Goal: Information Seeking & Learning: Learn about a topic

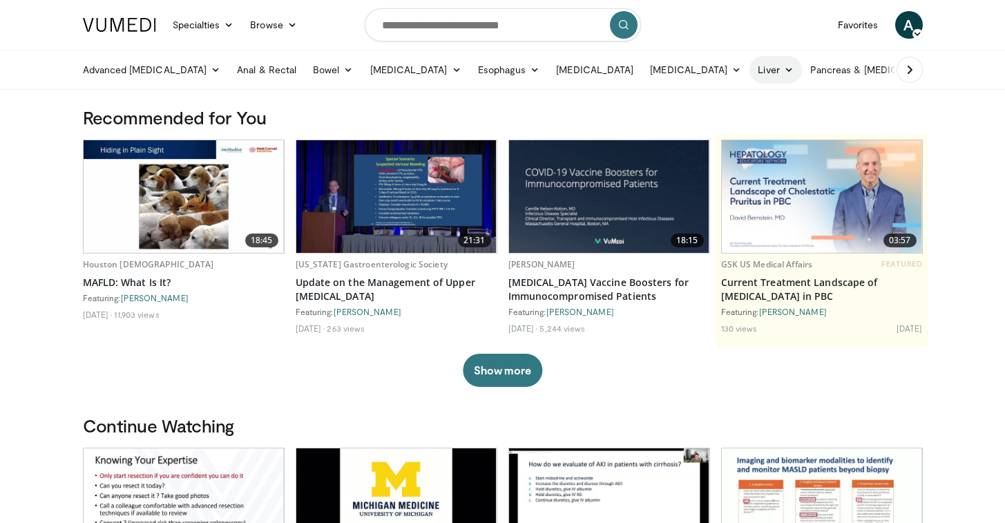
click at [749, 80] on link "Liver" at bounding box center [775, 70] width 52 height 28
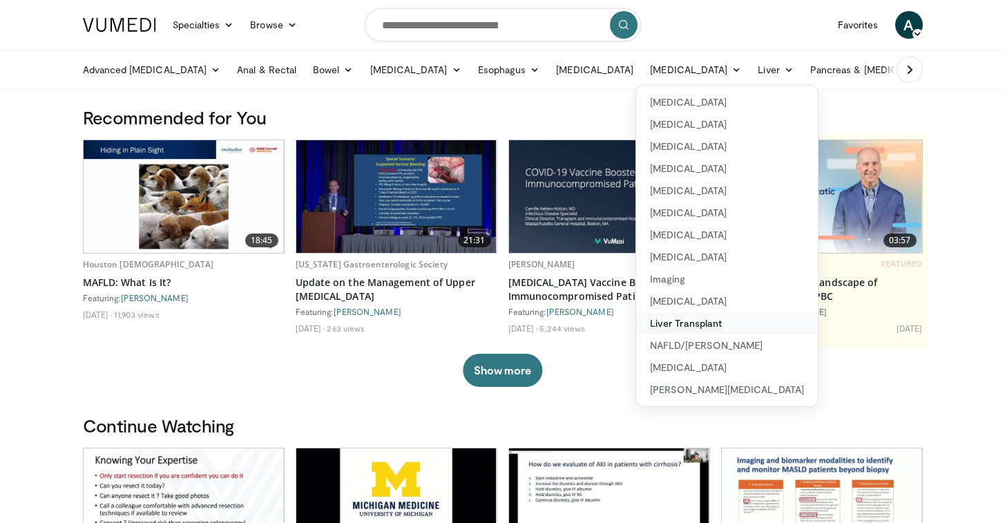
click at [681, 327] on link "Liver Transplant" at bounding box center [727, 323] width 182 height 22
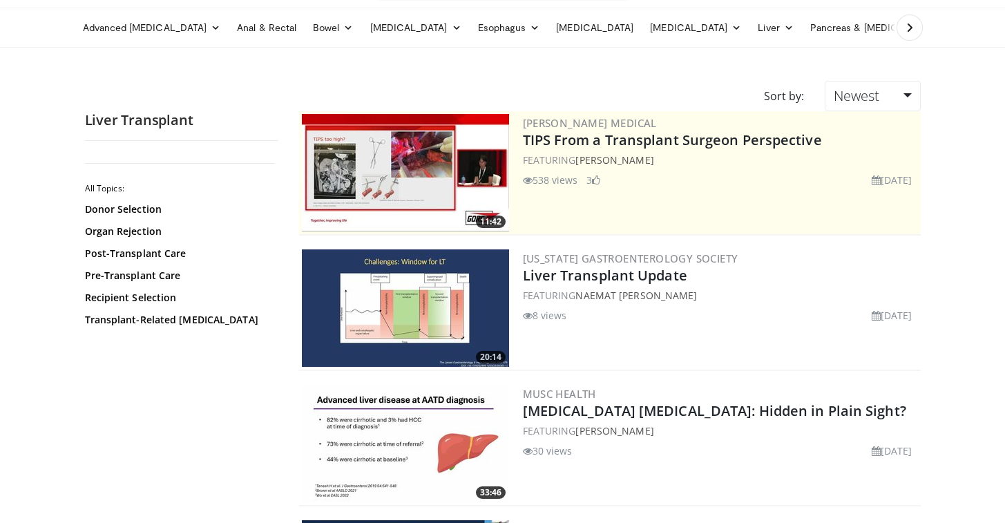
scroll to position [148, 0]
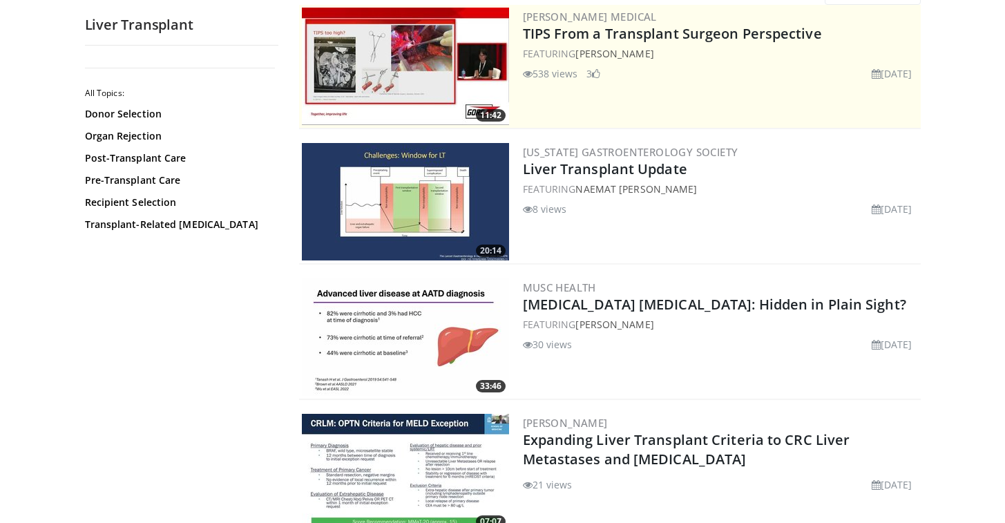
click at [446, 189] on img at bounding box center [405, 201] width 207 height 117
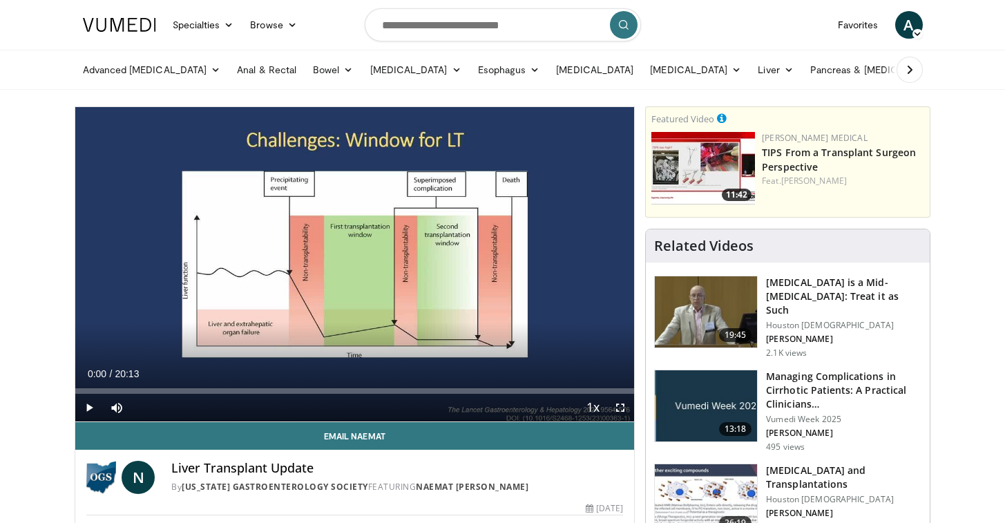
click at [616, 413] on span "Video Player" at bounding box center [620, 408] width 28 height 28
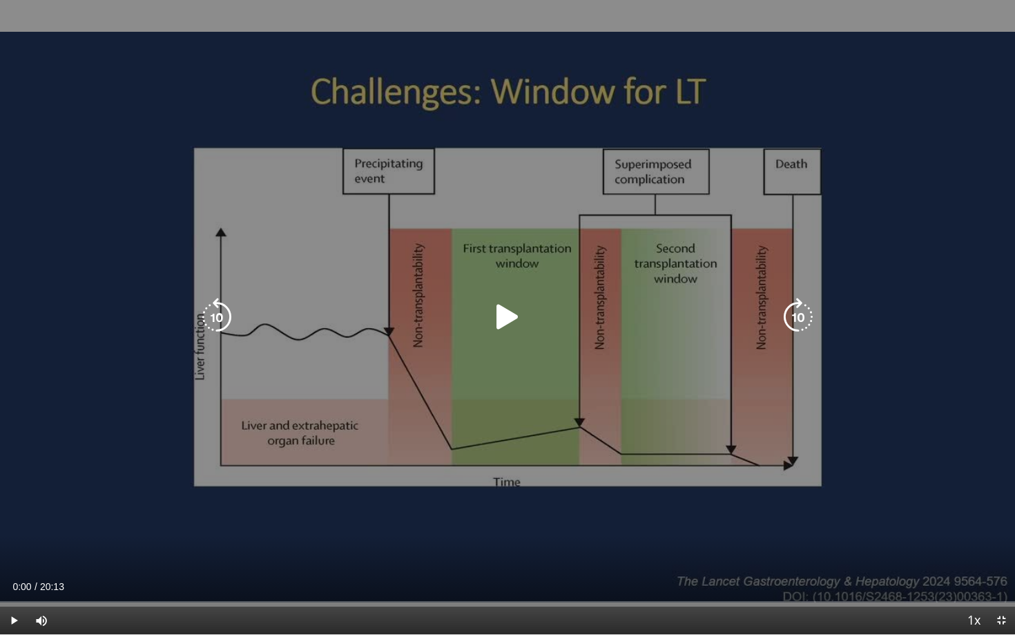
click at [408, 177] on div "10 seconds Tap to unmute" at bounding box center [507, 317] width 1015 height 634
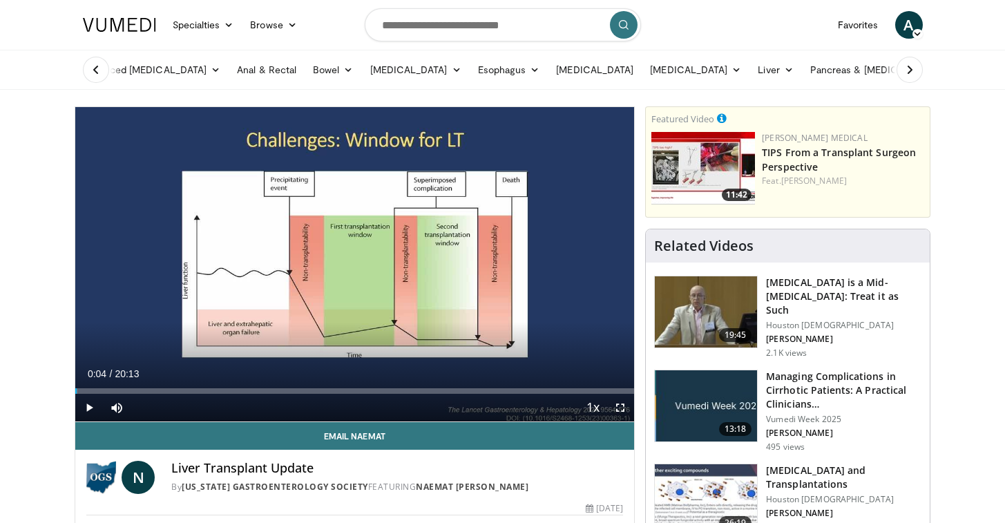
click at [619, 418] on span "Video Player" at bounding box center [620, 408] width 28 height 28
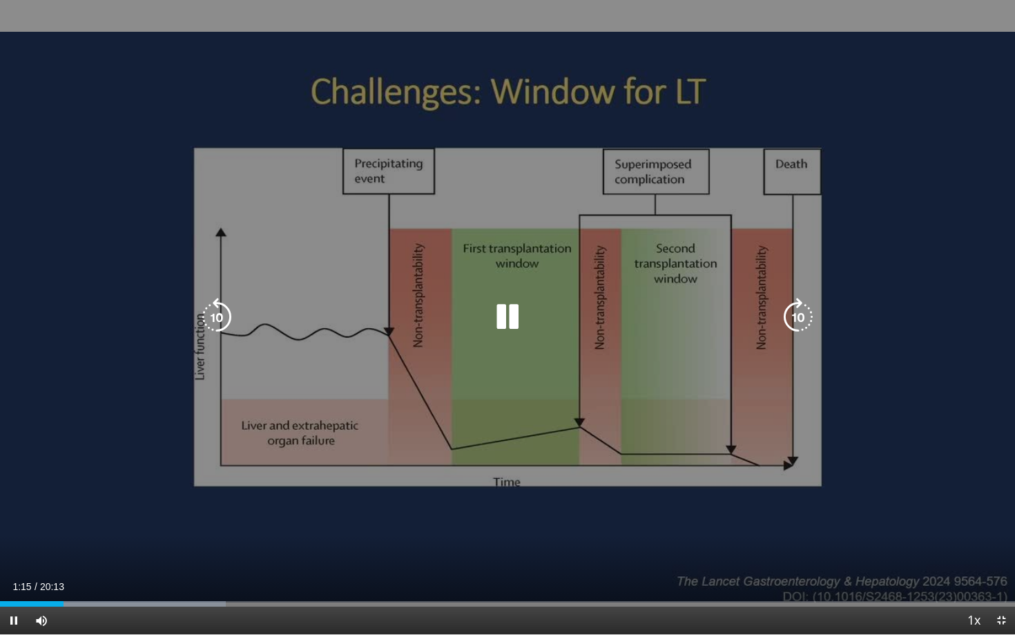
click at [215, 284] on div "10 seconds Tap to unmute" at bounding box center [507, 317] width 1015 height 634
click at [225, 331] on icon "Video Player" at bounding box center [216, 317] width 39 height 39
click at [222, 320] on icon "Video Player" at bounding box center [216, 317] width 39 height 39
click at [222, 318] on icon "Video Player" at bounding box center [216, 317] width 39 height 39
click at [213, 327] on icon "Video Player" at bounding box center [216, 317] width 39 height 39
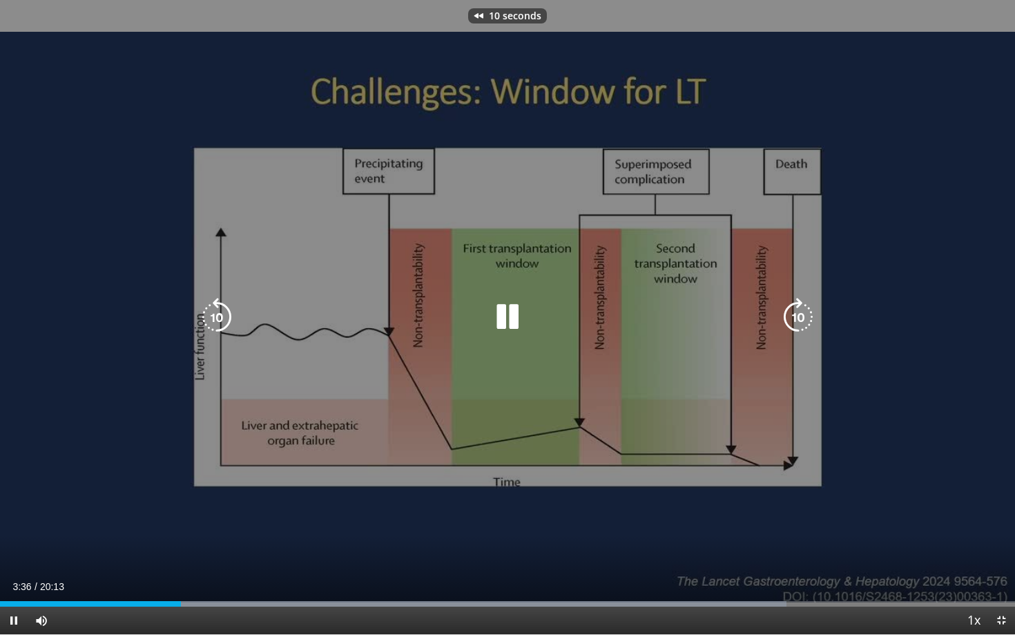
click at [481, 305] on div "Video Player" at bounding box center [507, 317] width 609 height 28
click at [497, 309] on icon "Video Player" at bounding box center [507, 317] width 39 height 39
click at [227, 318] on icon "Video Player" at bounding box center [216, 317] width 39 height 39
click at [227, 316] on icon "Video Player" at bounding box center [216, 317] width 39 height 39
click at [218, 300] on icon "Video Player" at bounding box center [216, 317] width 39 height 39
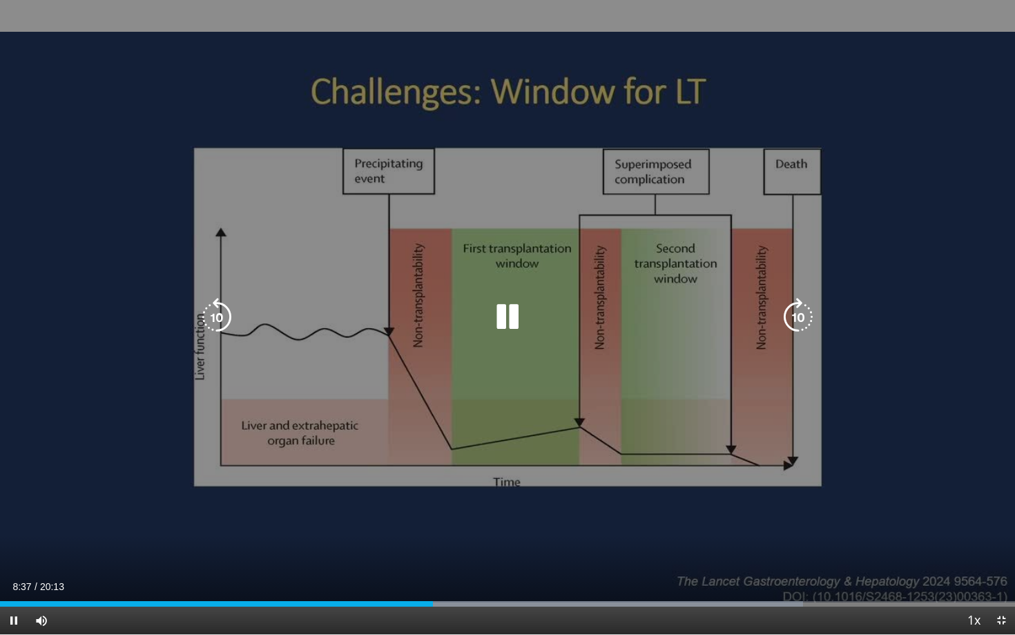
click at [222, 324] on icon "Video Player" at bounding box center [216, 317] width 39 height 39
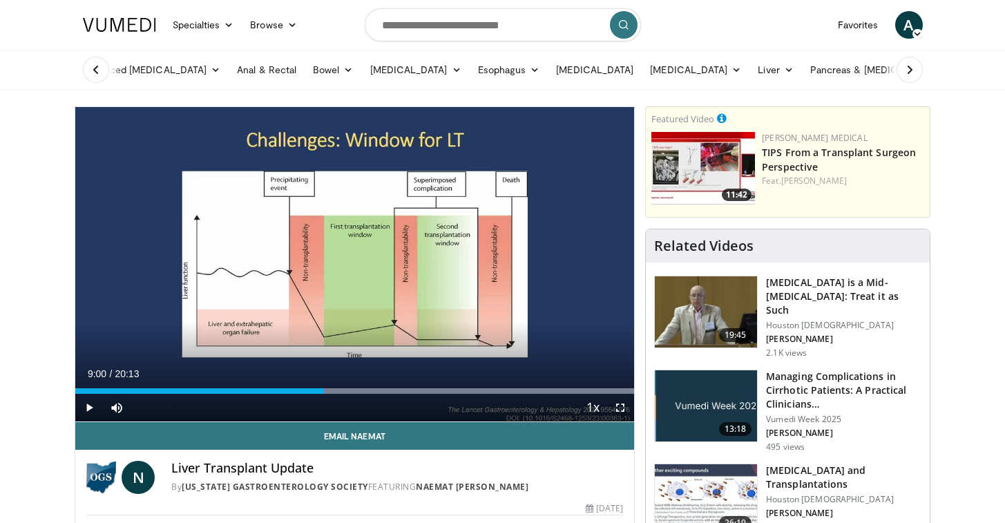
click at [617, 407] on span "Video Player" at bounding box center [620, 408] width 28 height 28
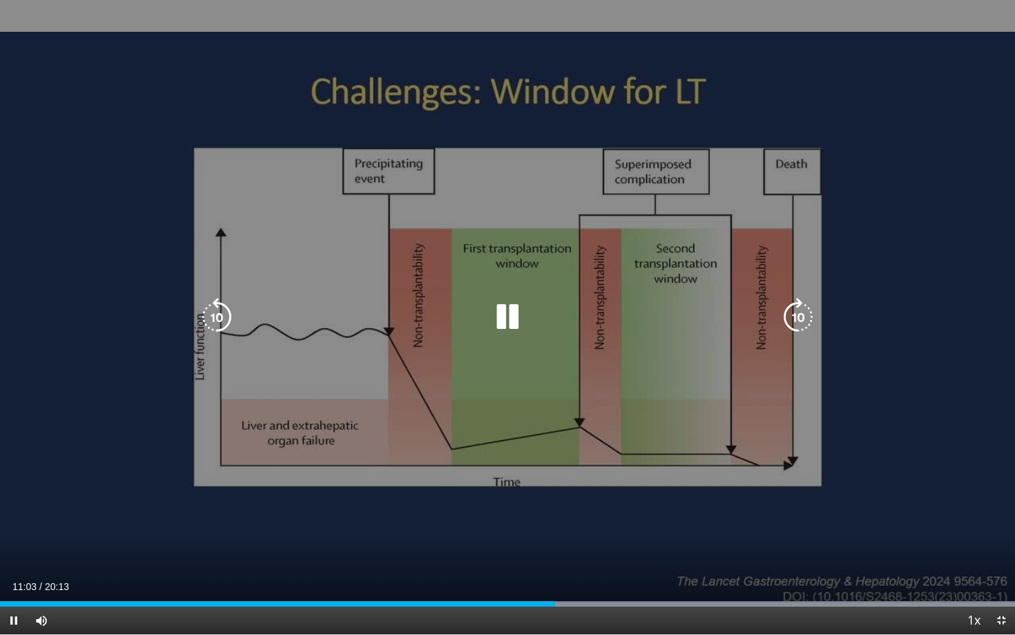
click at [523, 327] on icon "Video Player" at bounding box center [507, 317] width 39 height 39
click at [473, 347] on div "10 seconds Tap to unmute" at bounding box center [507, 317] width 1015 height 634
click at [498, 325] on icon "Video Player" at bounding box center [507, 317] width 39 height 39
click at [220, 316] on icon "Video Player" at bounding box center [216, 317] width 39 height 39
click at [503, 311] on icon "Video Player" at bounding box center [507, 317] width 39 height 39
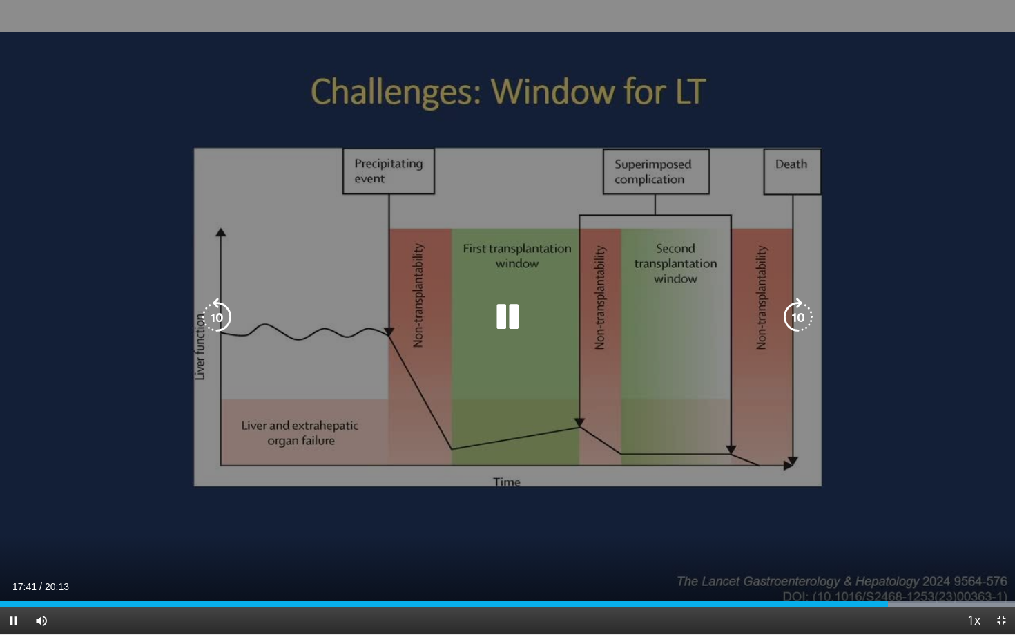
click at [227, 305] on icon "Video Player" at bounding box center [216, 317] width 39 height 39
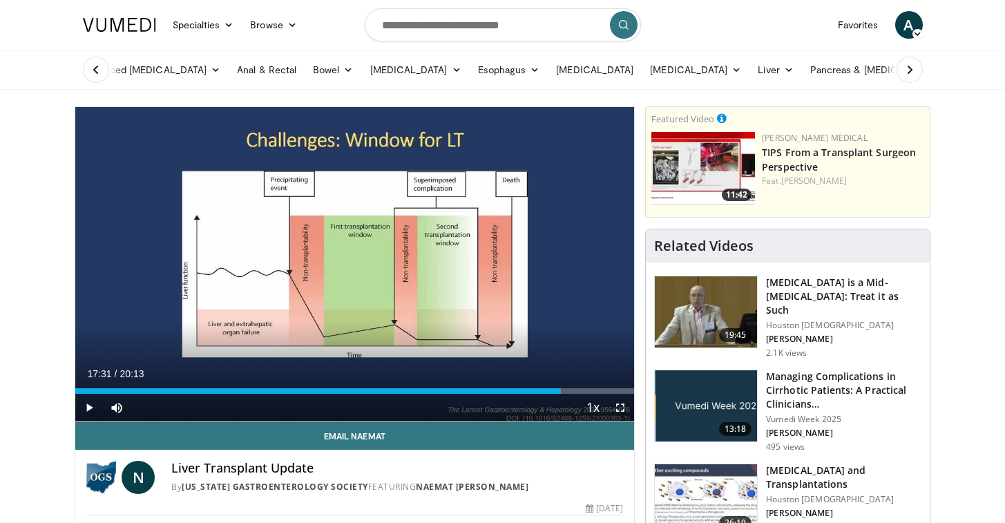
click at [619, 409] on span "Video Player" at bounding box center [620, 408] width 28 height 28
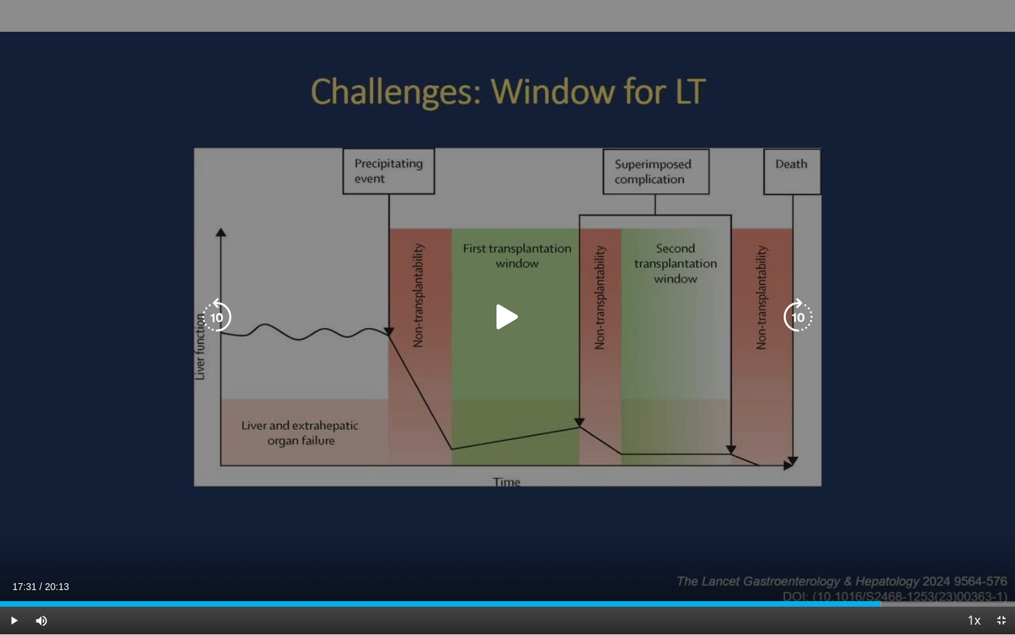
click at [513, 307] on icon "Video Player" at bounding box center [507, 317] width 39 height 39
click at [494, 320] on icon "Video Player" at bounding box center [507, 317] width 39 height 39
click at [488, 333] on div "10 seconds Tap to unmute" at bounding box center [507, 317] width 1015 height 634
